Goal: Complete application form: Complete application form

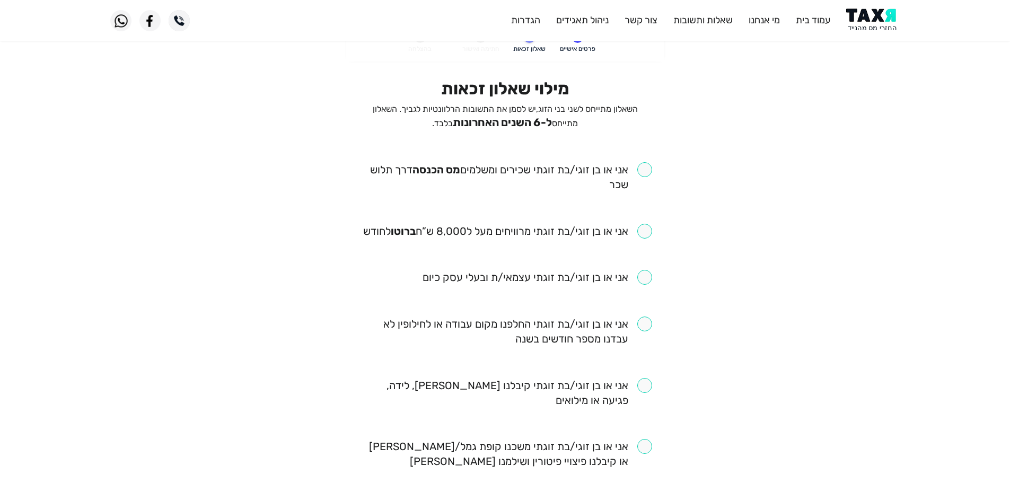
scroll to position [53, 0]
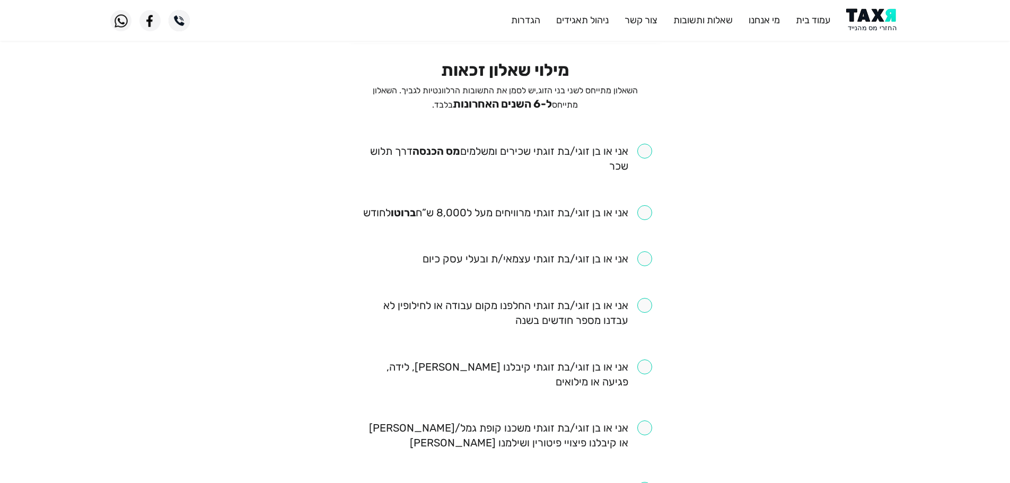
click at [643, 148] on input "checkbox" at bounding box center [505, 159] width 294 height 30
checkbox input "true"
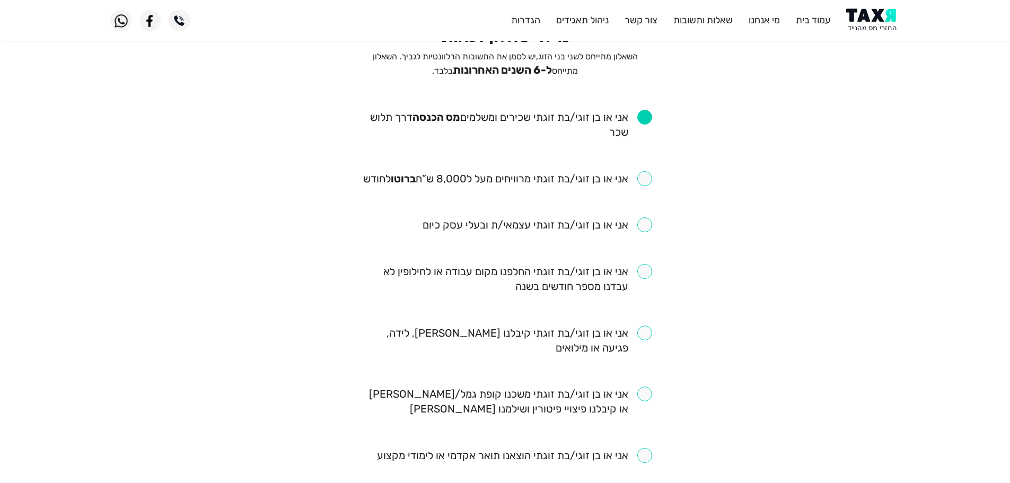
scroll to position [106, 0]
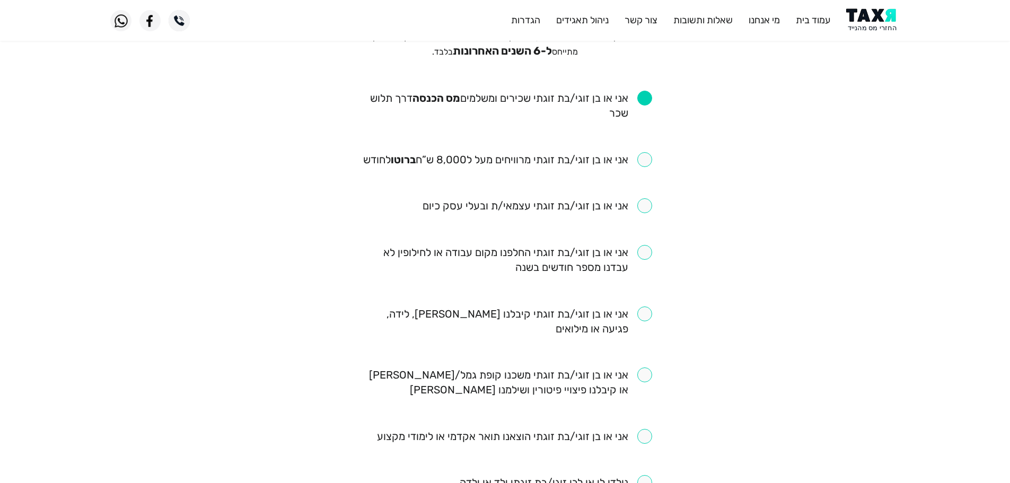
click at [644, 162] on input "checkbox" at bounding box center [507, 159] width 289 height 15
checkbox input "true"
click at [647, 252] on input "checkbox" at bounding box center [505, 260] width 294 height 30
checkbox input "true"
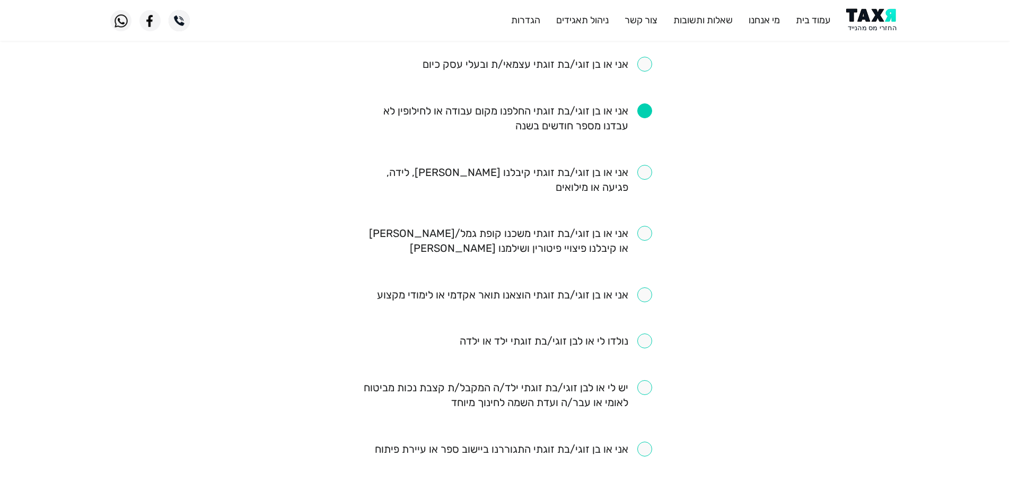
scroll to position [265, 0]
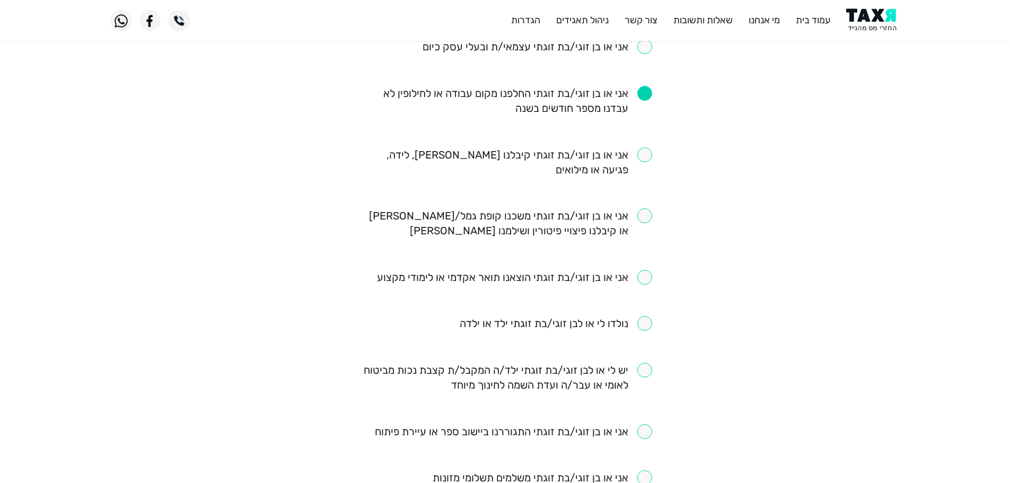
click at [647, 157] on input "checkbox" at bounding box center [505, 162] width 294 height 30
checkbox input "true"
click at [649, 323] on input "checkbox" at bounding box center [556, 323] width 192 height 15
checkbox input "true"
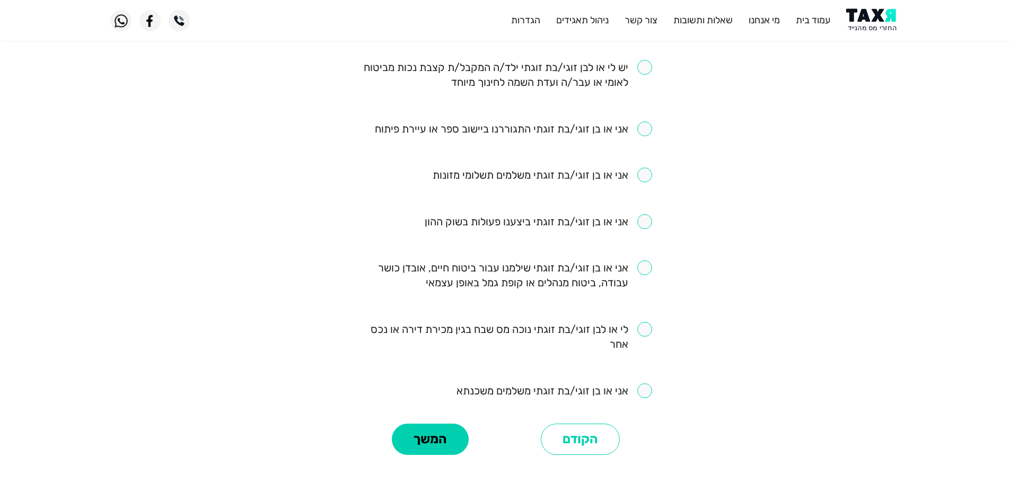
scroll to position [583, 0]
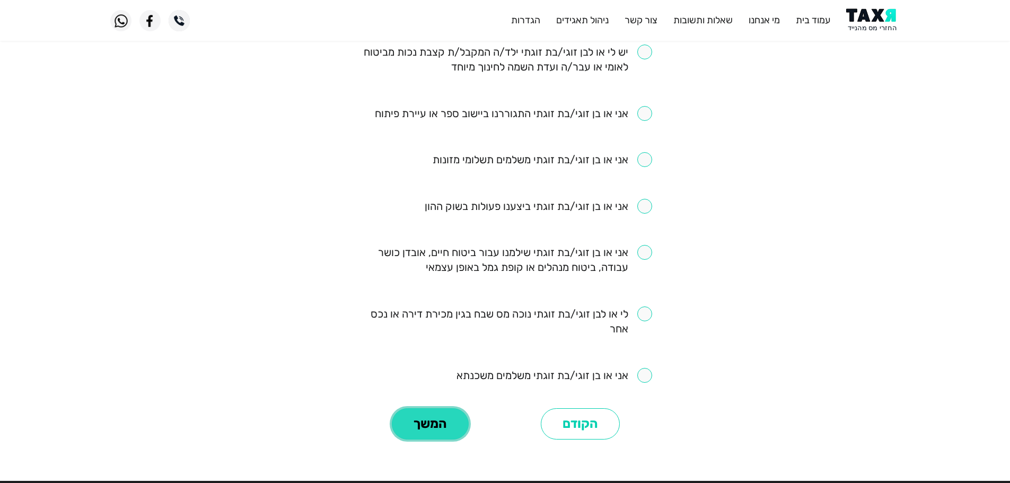
click at [436, 426] on button "המשך" at bounding box center [430, 424] width 77 height 32
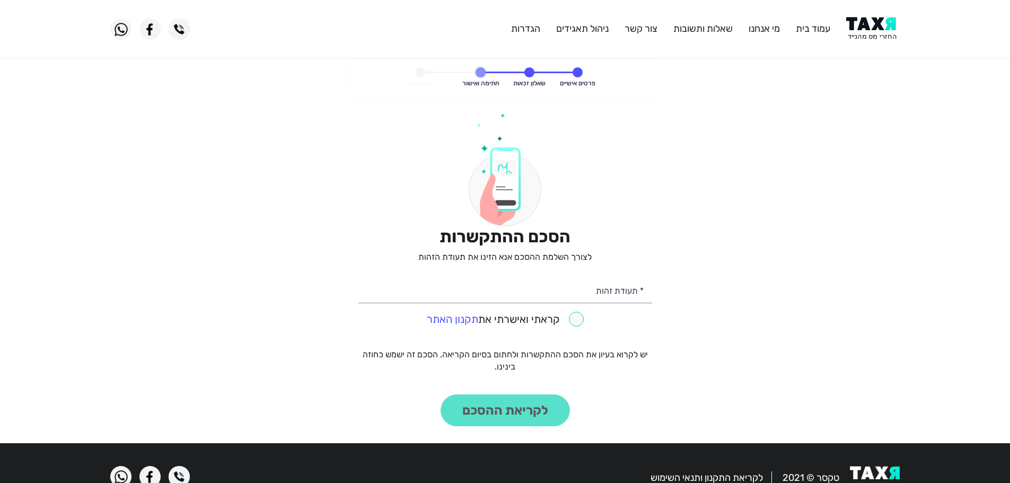
drag, startPoint x: 892, startPoint y: 16, endPoint x: 882, endPoint y: 25, distance: 13.5
click at [891, 16] on header "עמוד בית מי אנחנו שאלות ותשובות צור קשר ניהול תאגידים הגדרות" at bounding box center [505, 29] width 1010 height 58
click at [880, 28] on img at bounding box center [873, 29] width 54 height 24
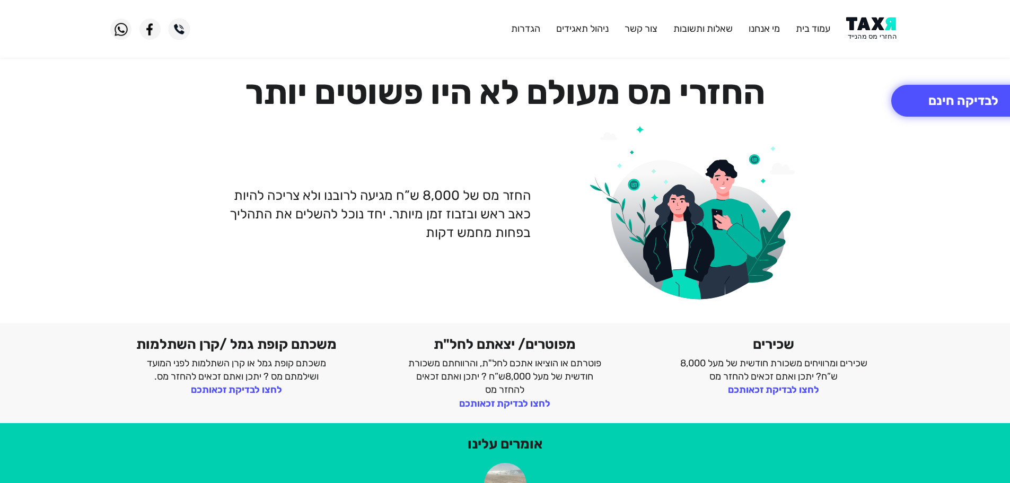
click at [882, 34] on img at bounding box center [873, 29] width 54 height 24
click at [879, 33] on img at bounding box center [873, 29] width 54 height 24
click at [877, 34] on img at bounding box center [873, 29] width 54 height 24
click at [938, 110] on button "לבדיקה חינם" at bounding box center [963, 101] width 144 height 32
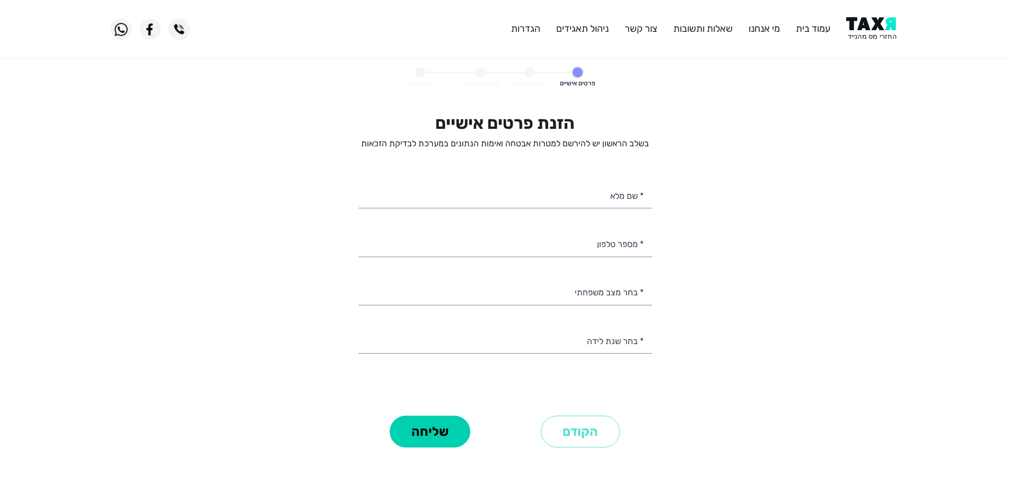
select select
click at [603, 254] on input "* מספר טלפון" at bounding box center [505, 243] width 294 height 27
type input "0"
click at [871, 30] on img at bounding box center [873, 29] width 54 height 24
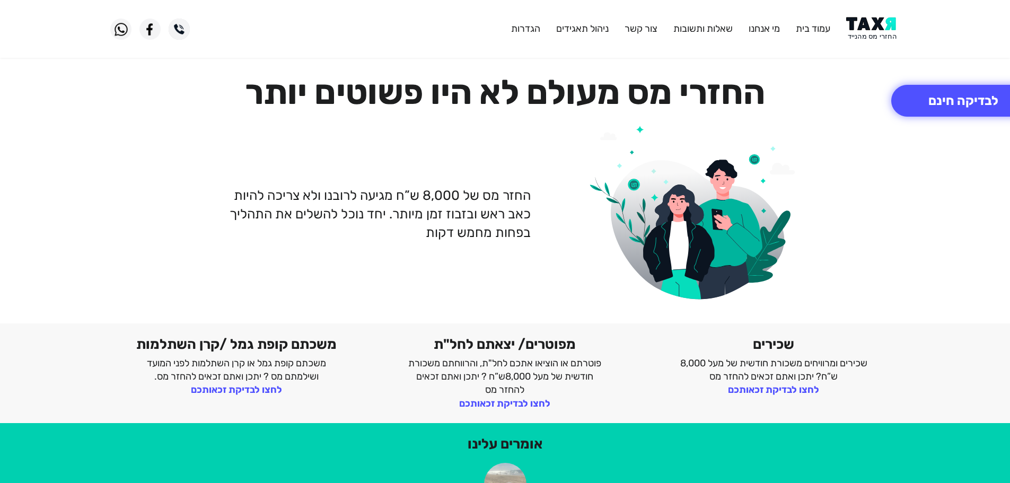
click at [872, 30] on img at bounding box center [873, 29] width 54 height 24
click at [885, 31] on img at bounding box center [873, 29] width 54 height 24
click at [871, 22] on img at bounding box center [873, 29] width 54 height 24
click at [948, 99] on button "לבדיקה חינם" at bounding box center [963, 101] width 144 height 32
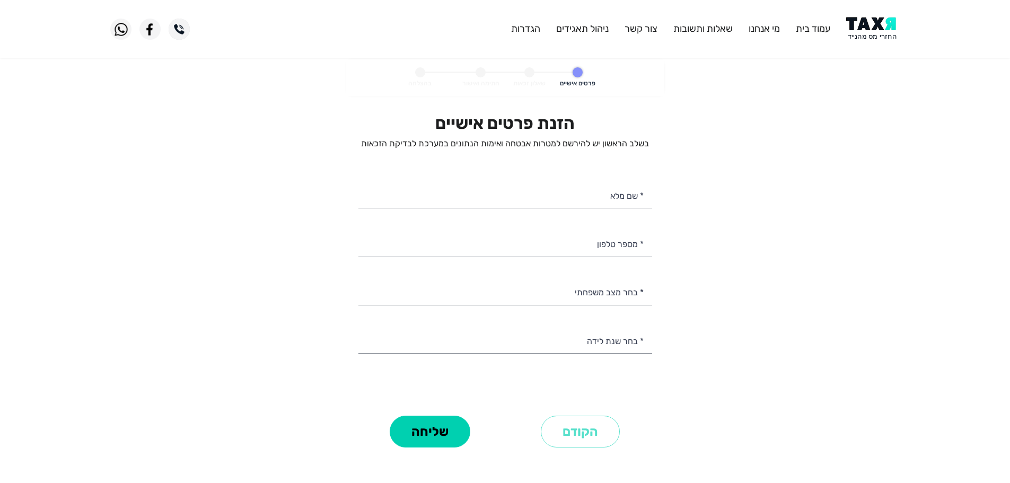
select select
click at [606, 241] on input "* מספר טלפון" at bounding box center [505, 243] width 294 height 27
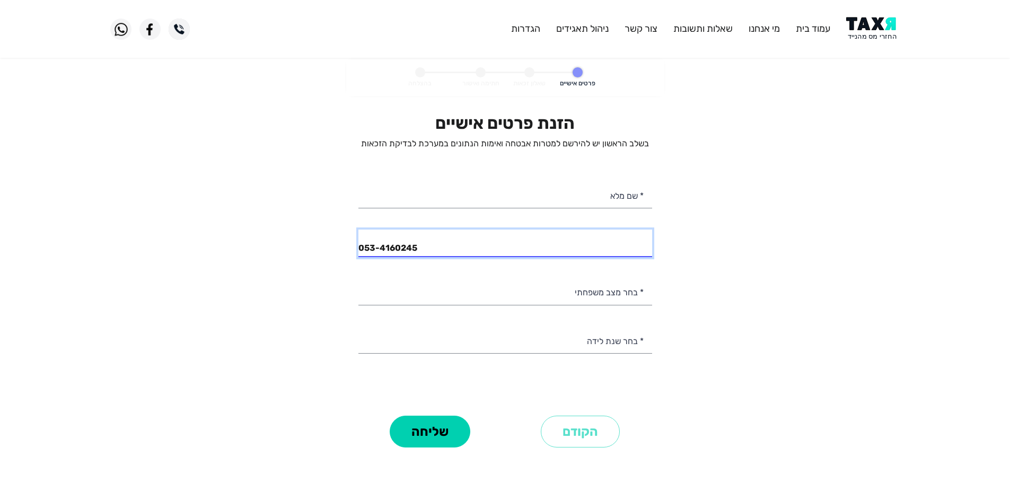
type input "053-4160245"
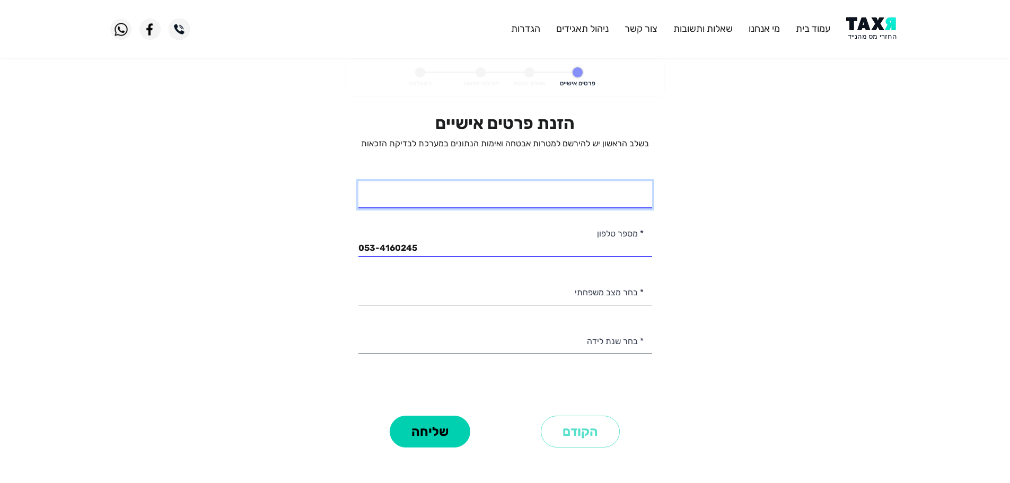
click at [601, 194] on input "* שם מלא" at bounding box center [505, 194] width 294 height 27
type input "[PERSON_NAME]"
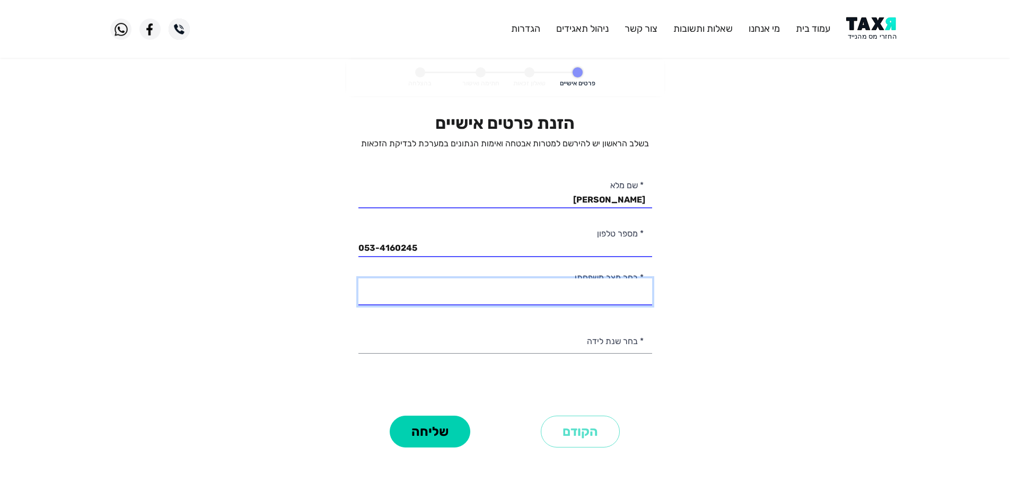
click at [623, 300] on select "רווק/ה נשוי/[PERSON_NAME]/ה אלמן/נה" at bounding box center [505, 291] width 294 height 27
select select "1: Single"
click at [358, 278] on select "רווק/ה נשוי/[PERSON_NAME]/ה אלמן/נה" at bounding box center [505, 291] width 294 height 27
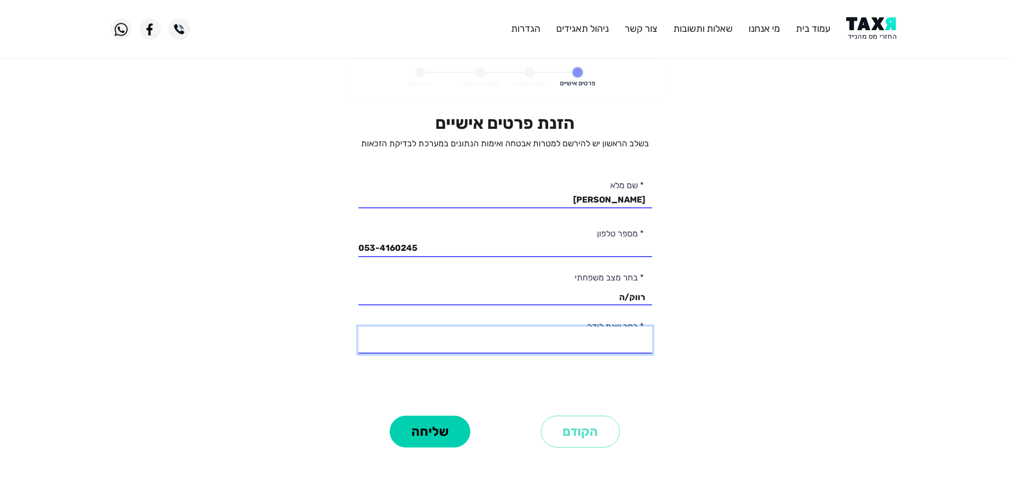
click at [619, 345] on select "2003 2002 2001 2000 1999 1998 1997 1996 1995 1994 1993 1992 1991 1990 1989 1988…" at bounding box center [505, 340] width 294 height 27
select select "3: 2001"
click at [358, 327] on select "2003 2002 2001 2000 1999 1998 1997 1996 1995 1994 1993 1992 1991 1990 1989 1988…" at bounding box center [505, 340] width 294 height 27
drag, startPoint x: 444, startPoint y: 439, endPoint x: 438, endPoint y: 442, distance: 6.4
click at [442, 436] on button "שליחה" at bounding box center [430, 432] width 81 height 32
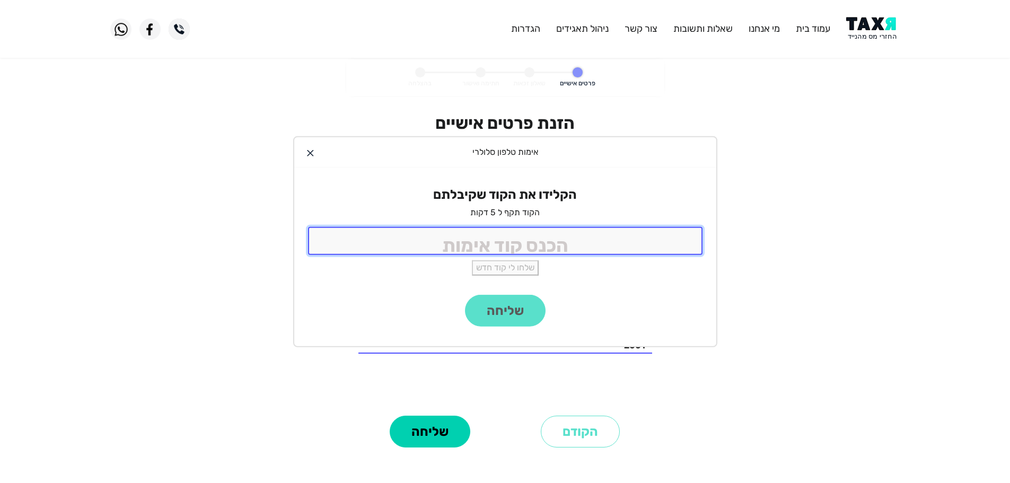
click at [533, 243] on input "tel" at bounding box center [505, 241] width 394 height 28
type input "9988"
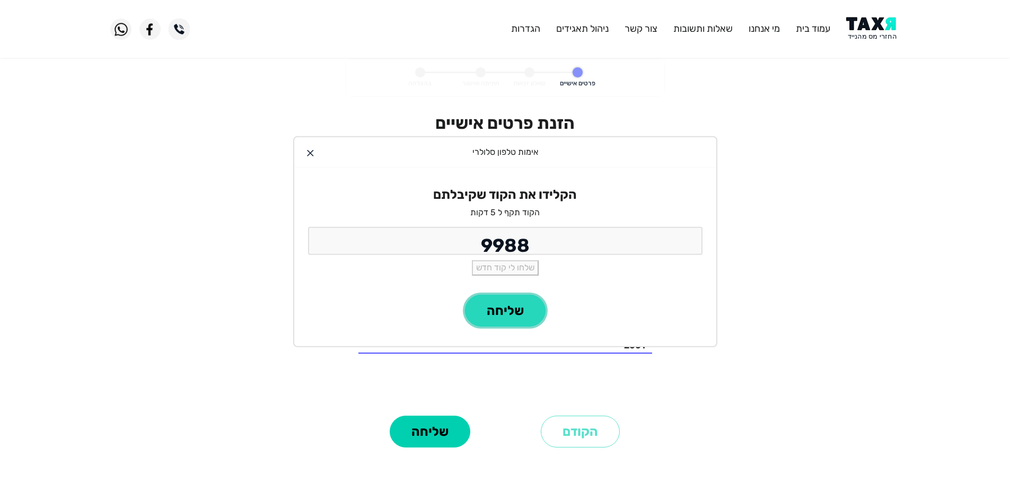
click at [495, 300] on button "שליחה" at bounding box center [505, 311] width 81 height 32
